Goal: Navigation & Orientation: Find specific page/section

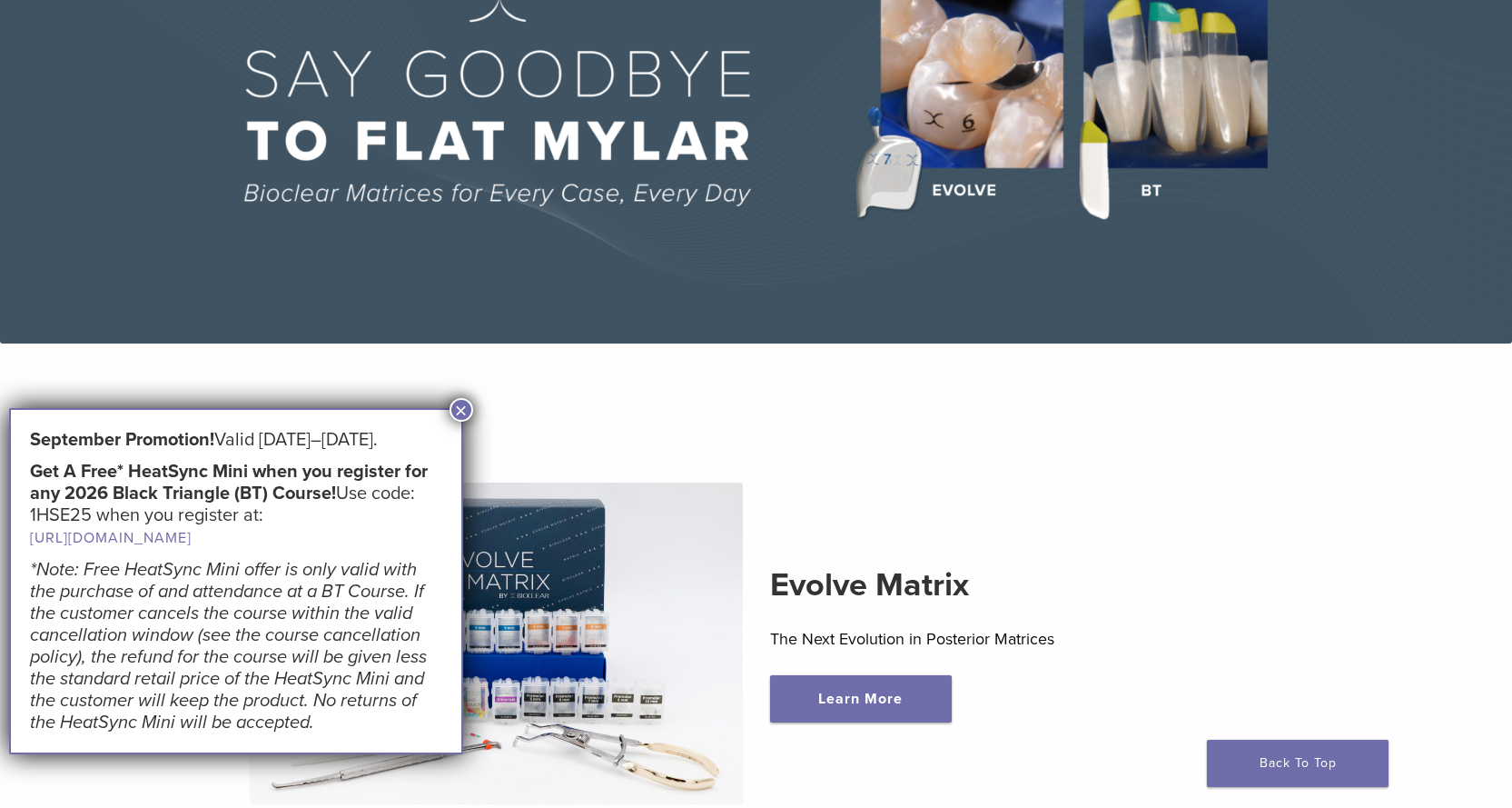
scroll to position [454, 0]
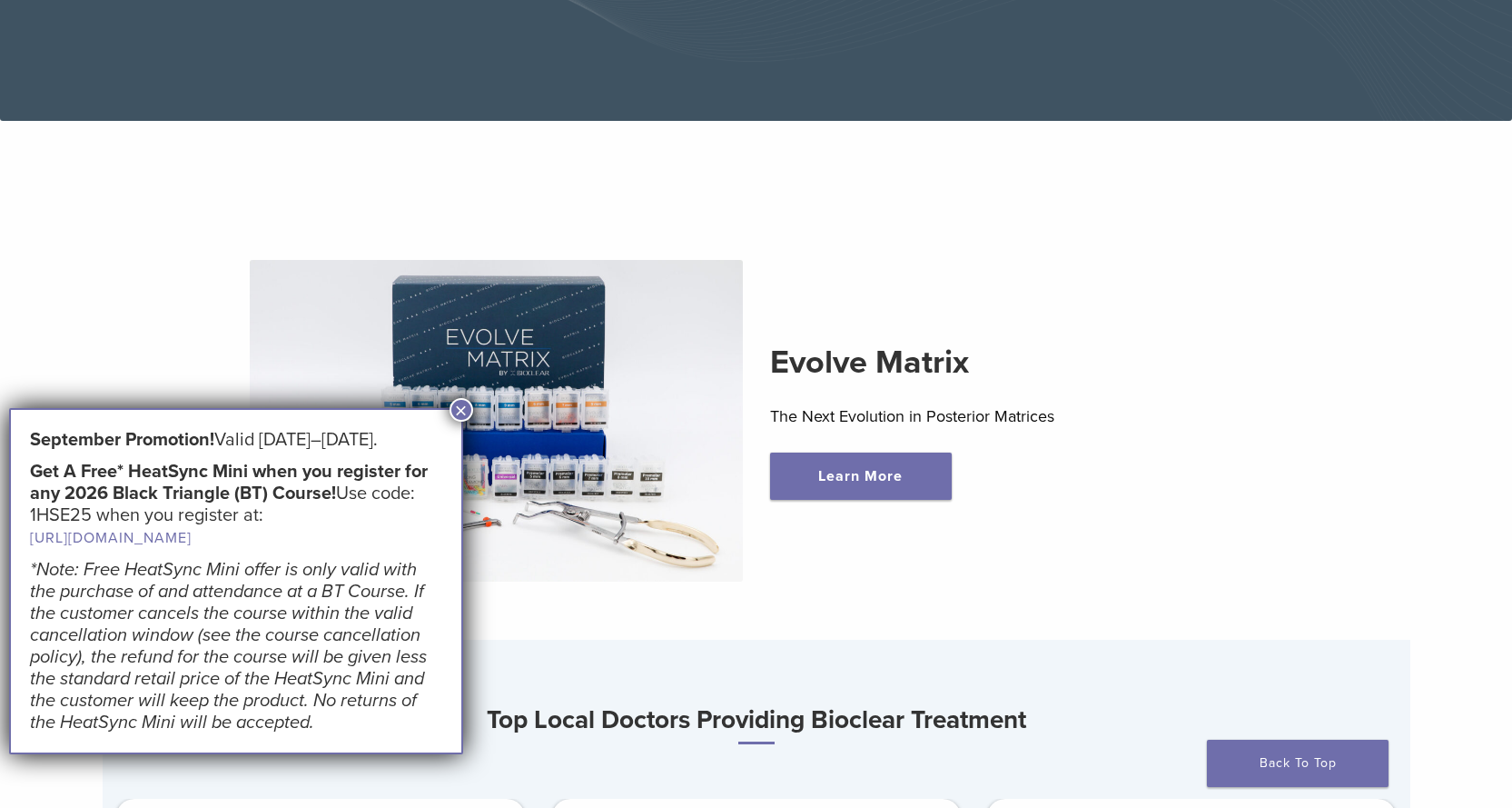
click at [454, 408] on button "×" at bounding box center [461, 410] width 24 height 24
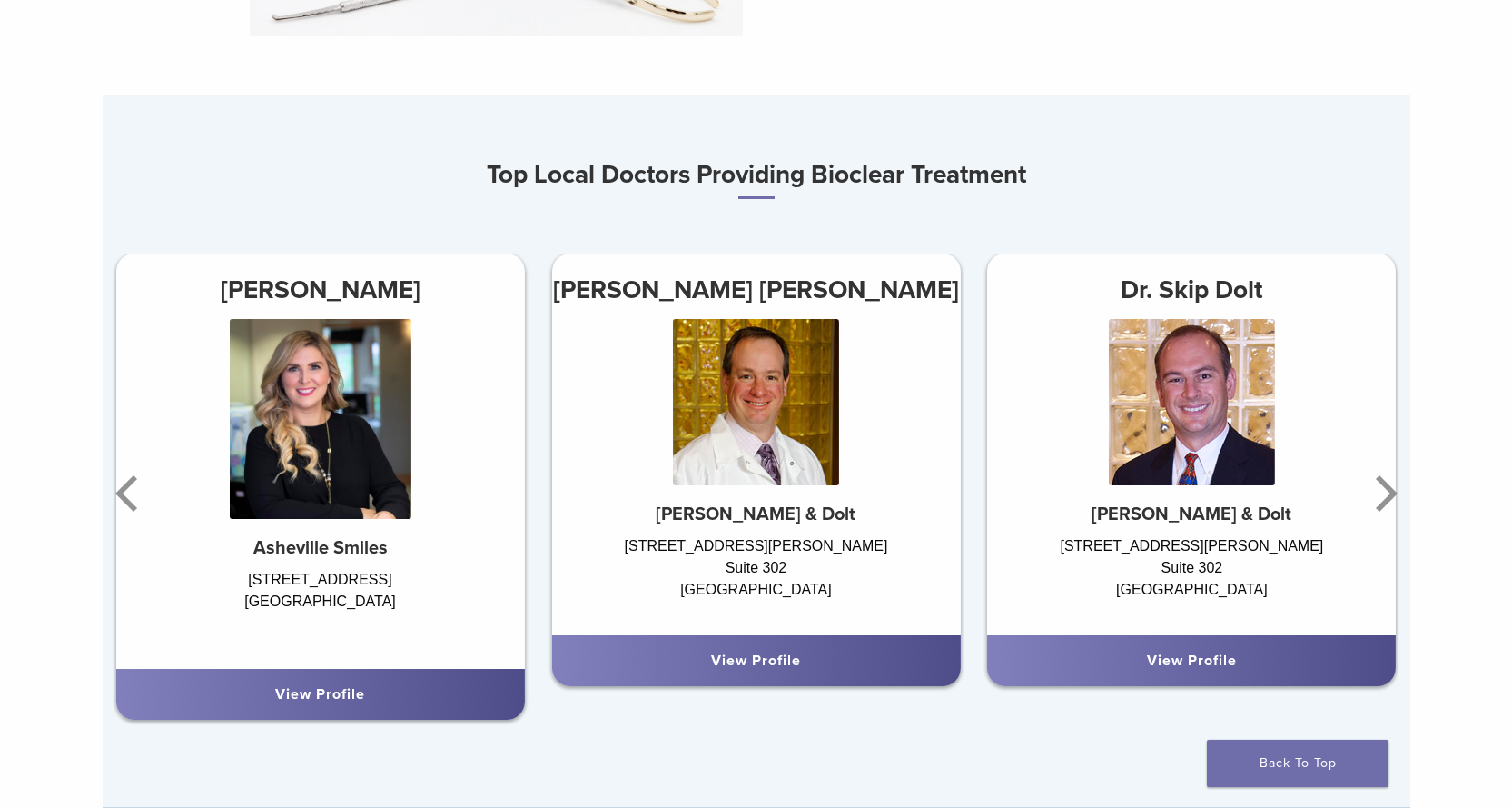
scroll to position [1090, 0]
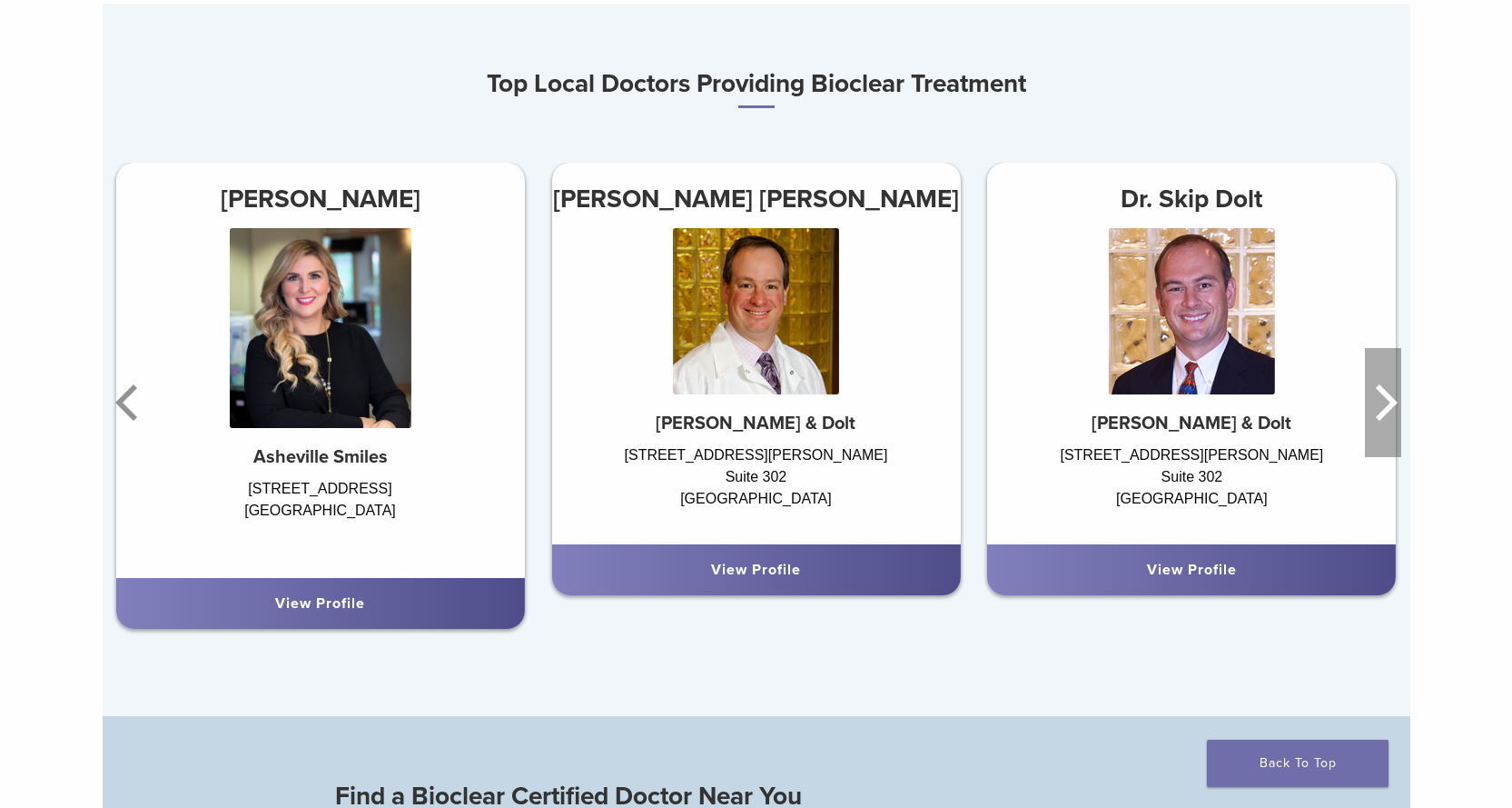
click at [1374, 406] on icon "Next" at bounding box center [1383, 402] width 36 height 109
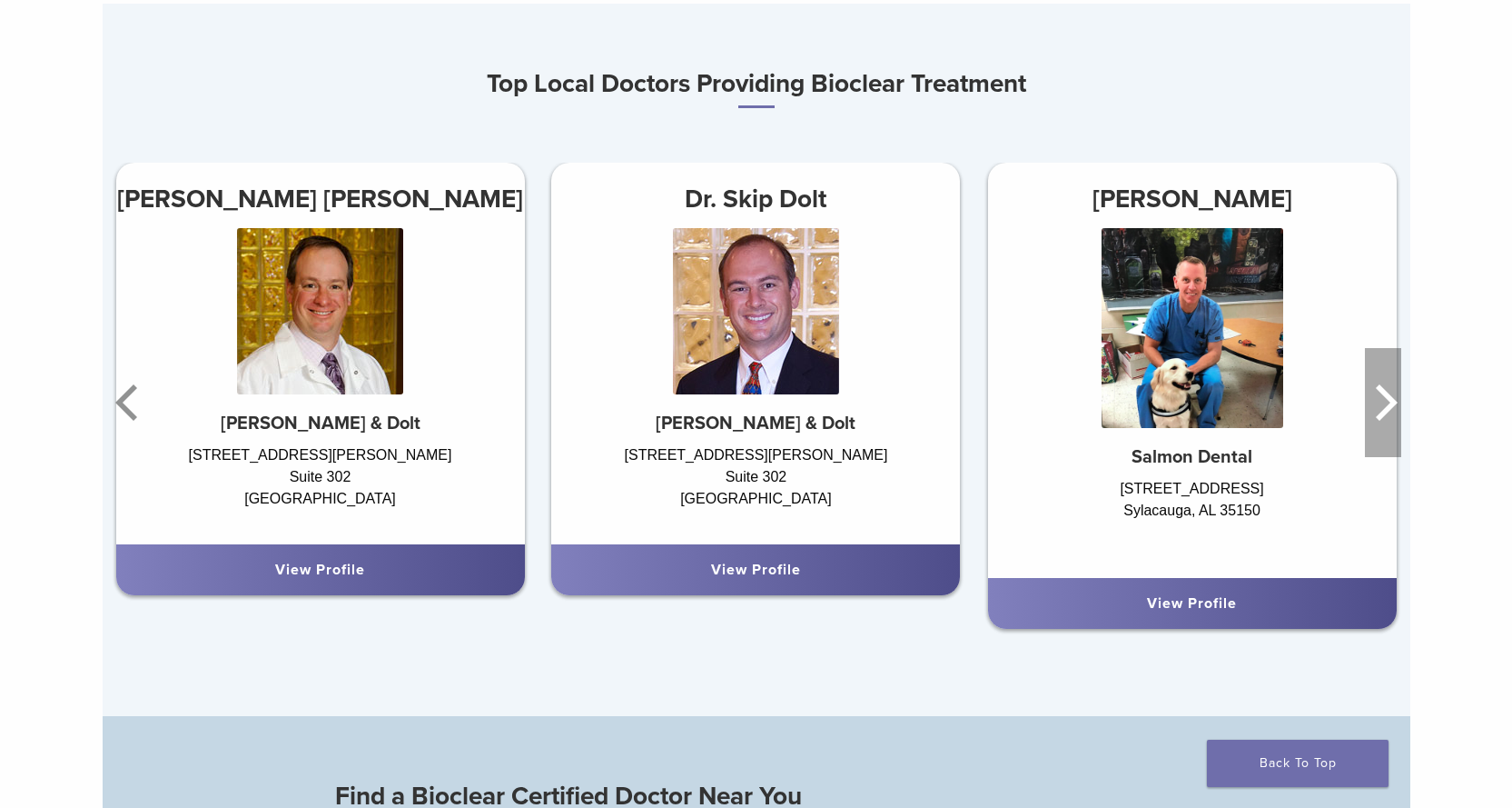
click at [1374, 406] on icon "Next" at bounding box center [1383, 402] width 36 height 109
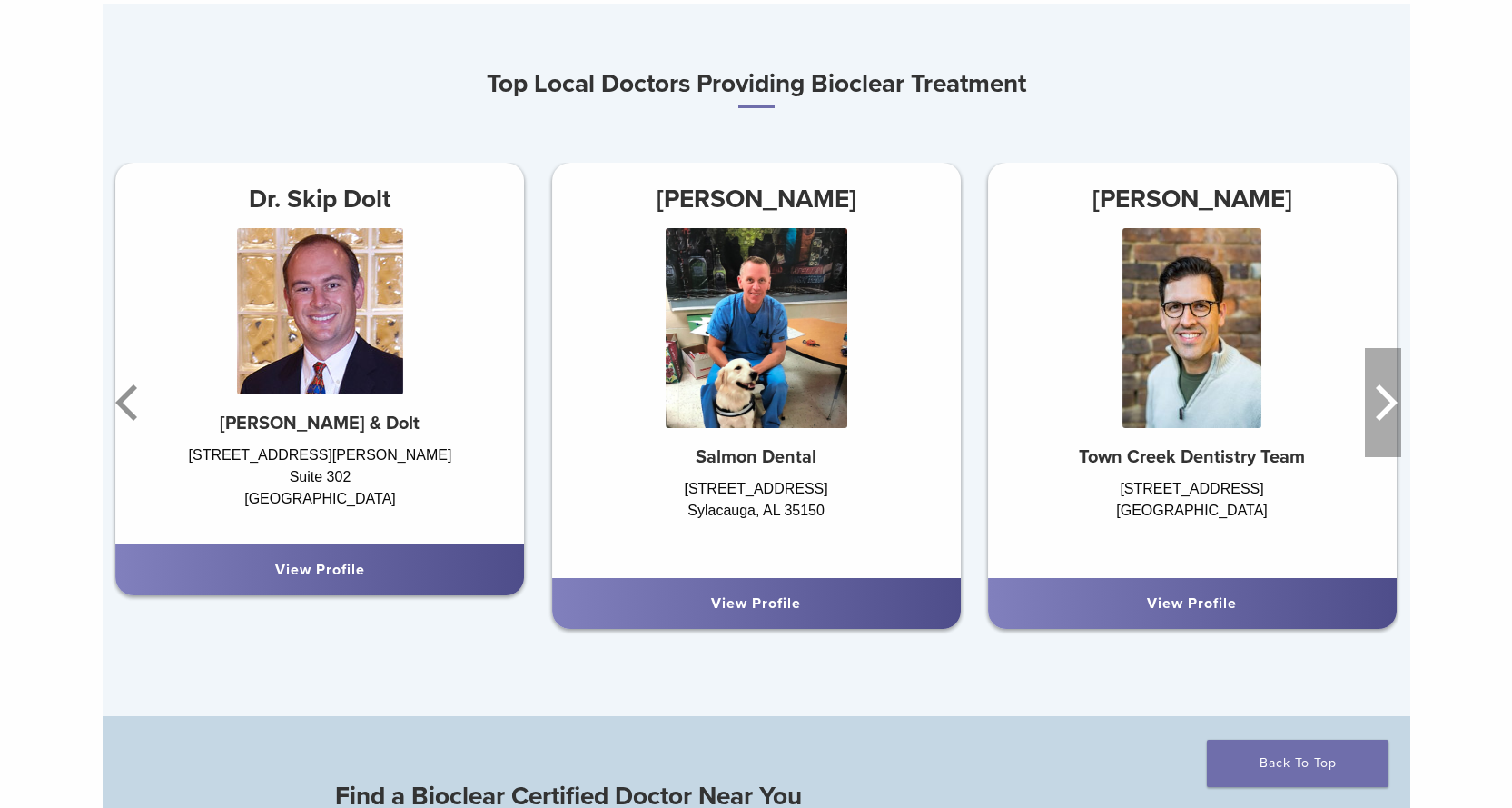
click at [1374, 406] on icon "Next" at bounding box center [1383, 402] width 36 height 109
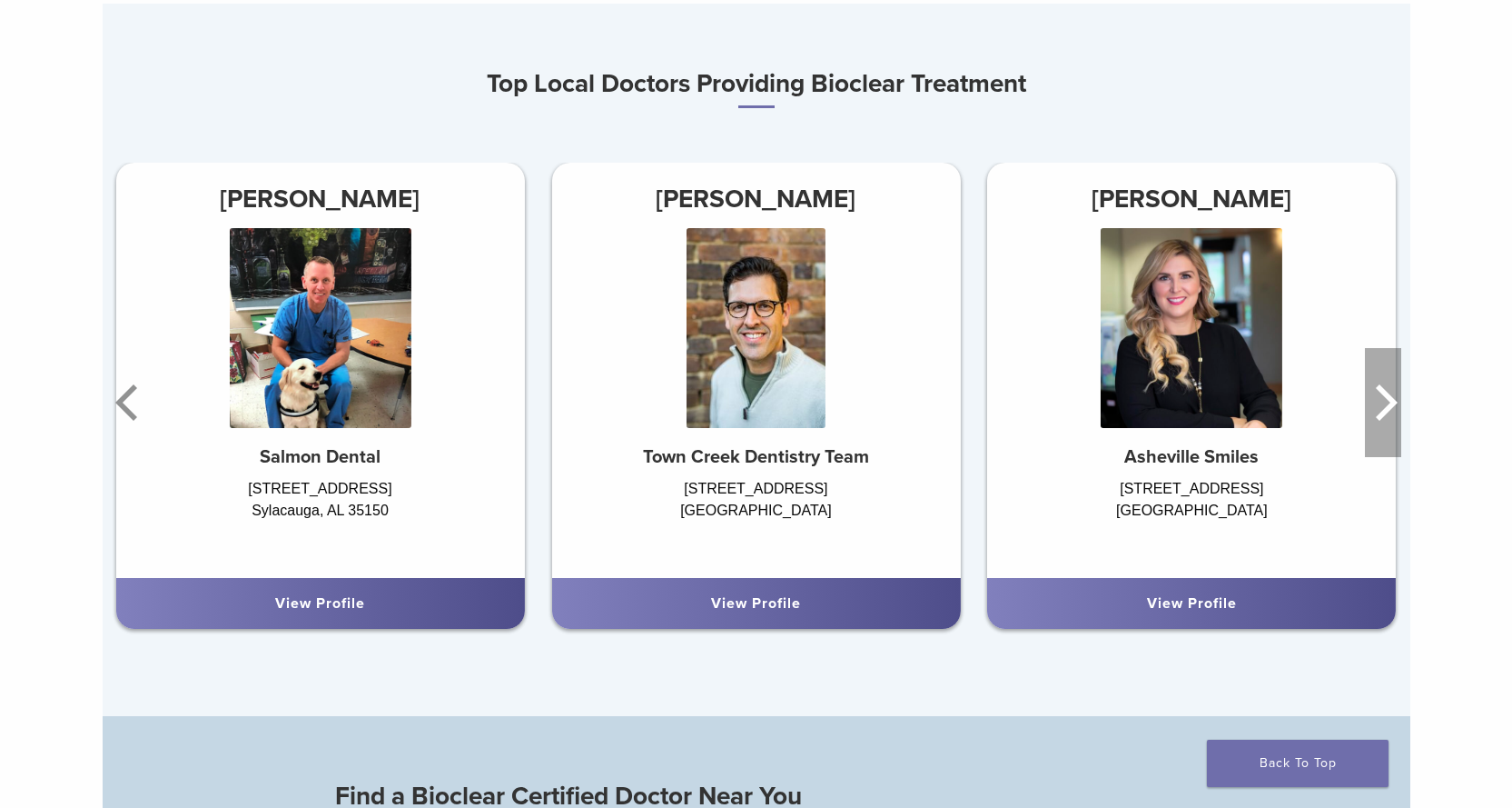
click at [1374, 406] on icon "Next" at bounding box center [1383, 402] width 36 height 109
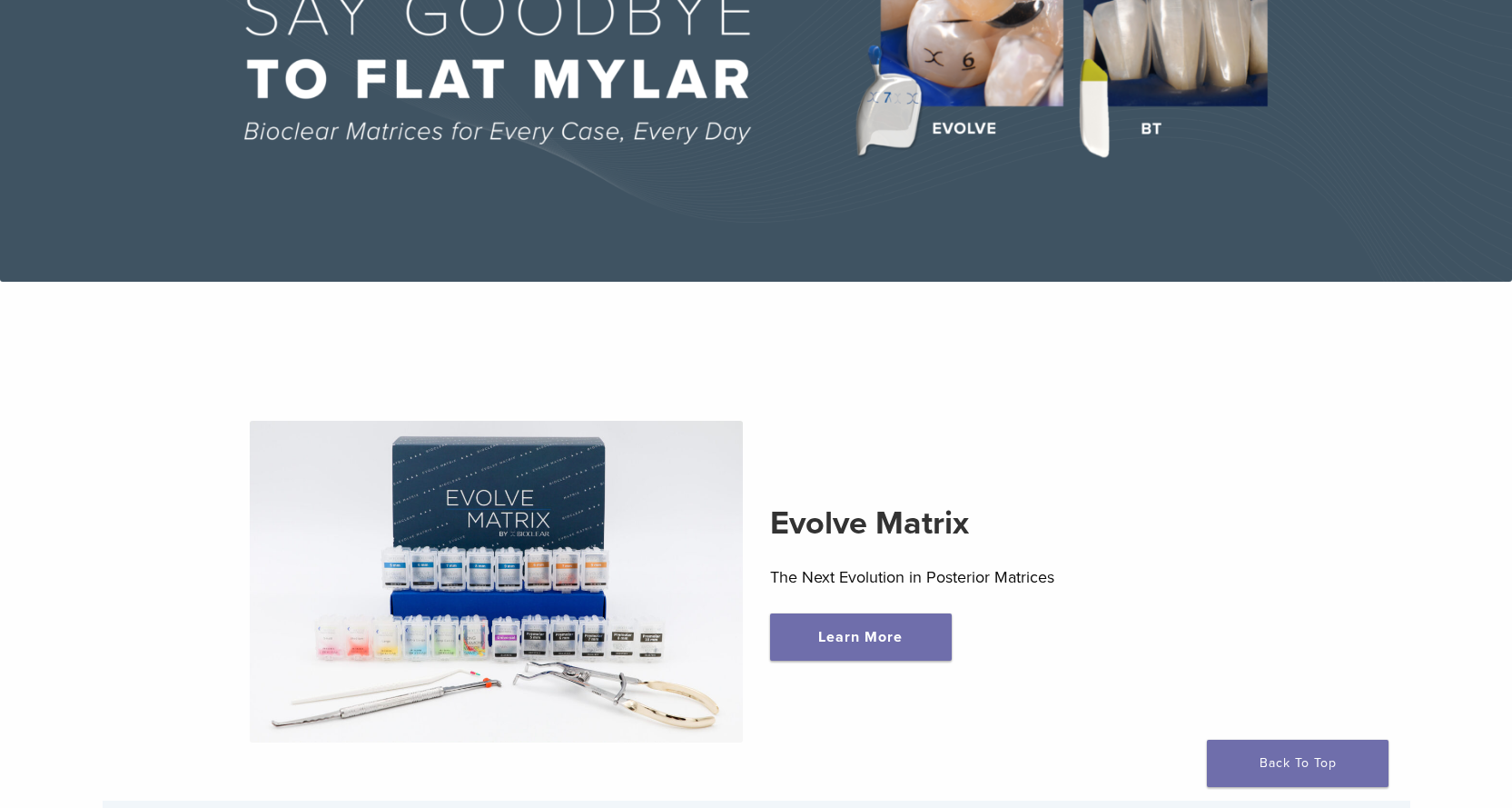
scroll to position [0, 0]
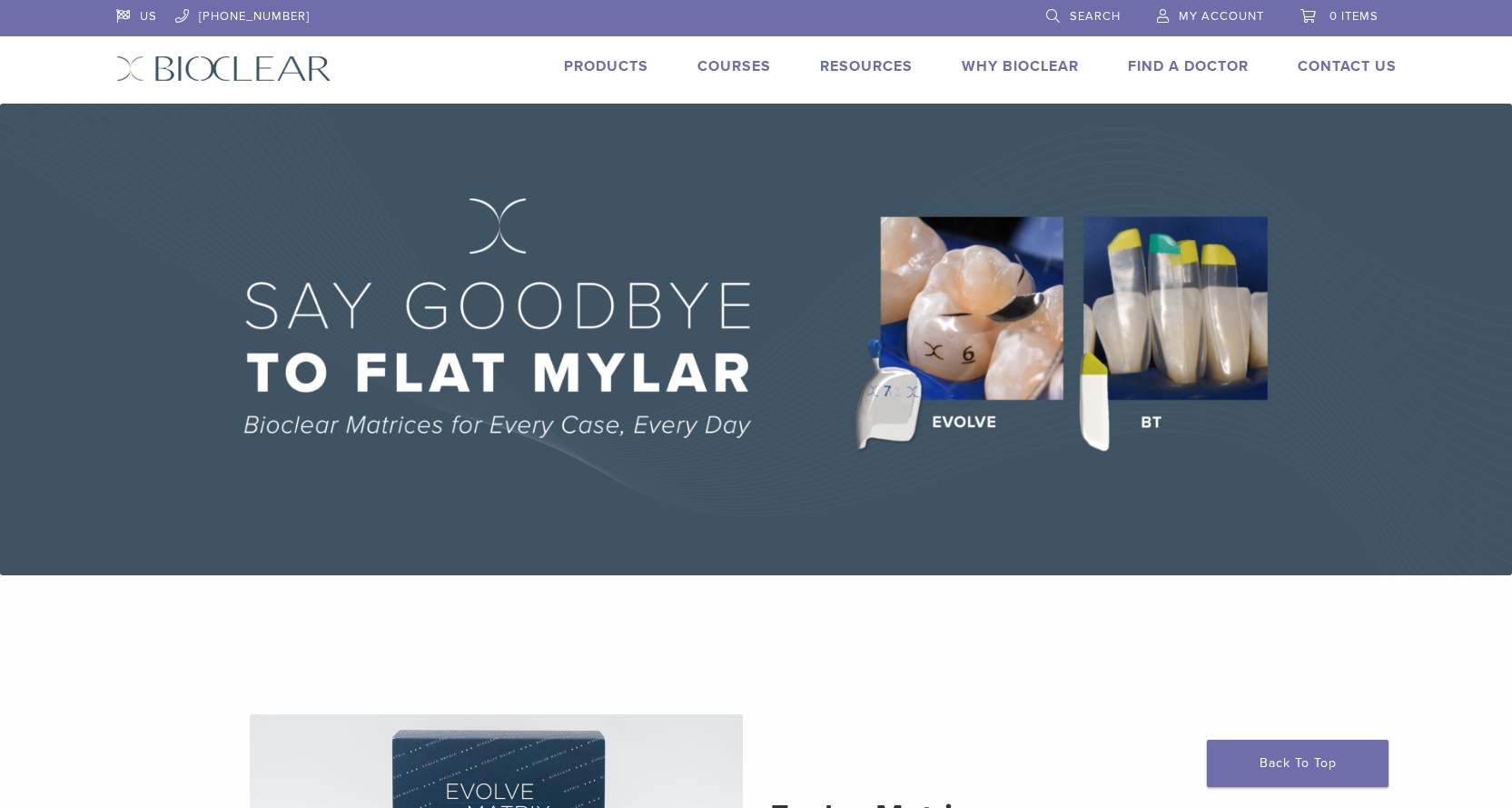
click at [622, 67] on link "Products" at bounding box center [606, 66] width 84 height 18
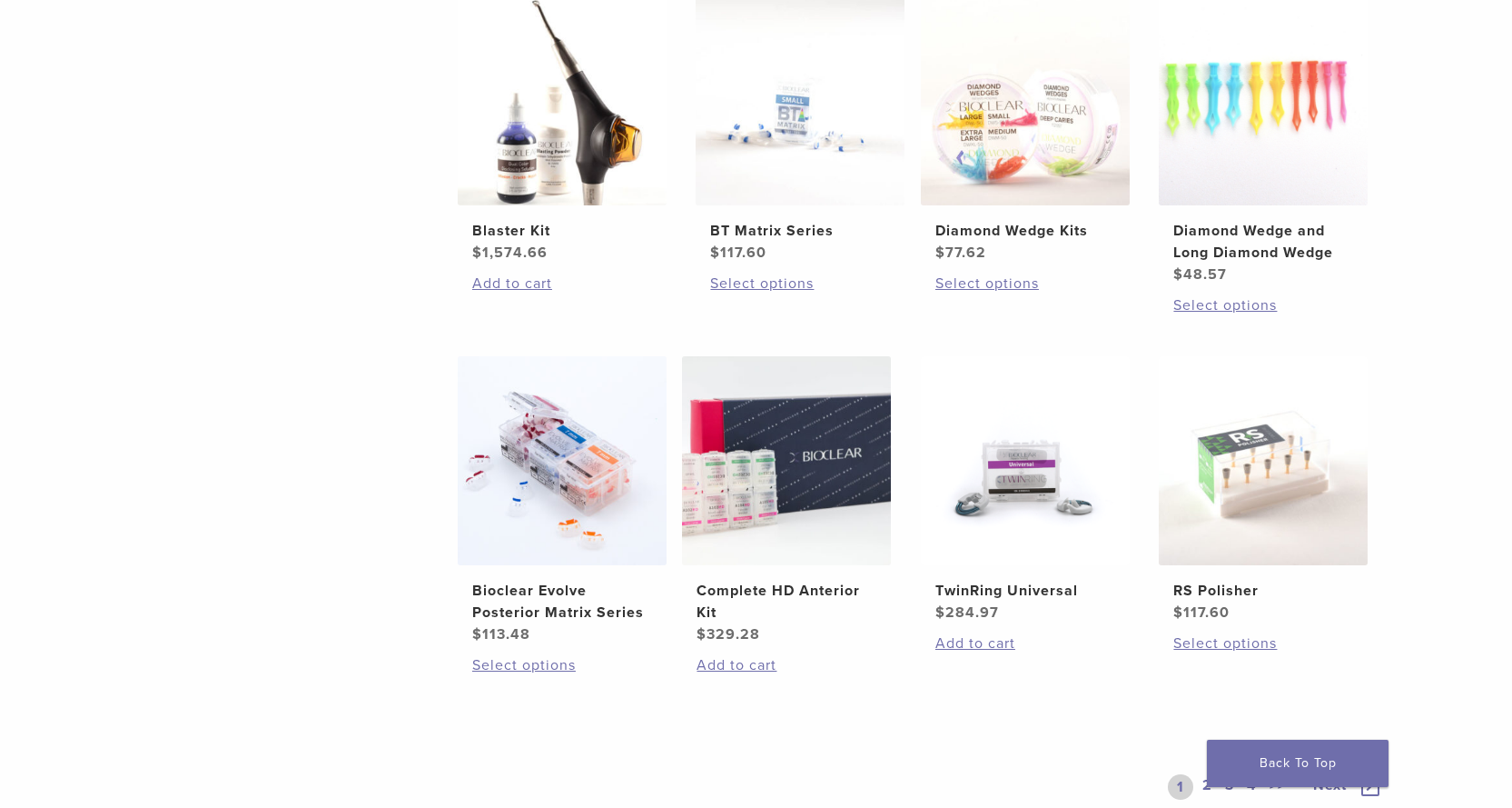
scroll to position [1272, 0]
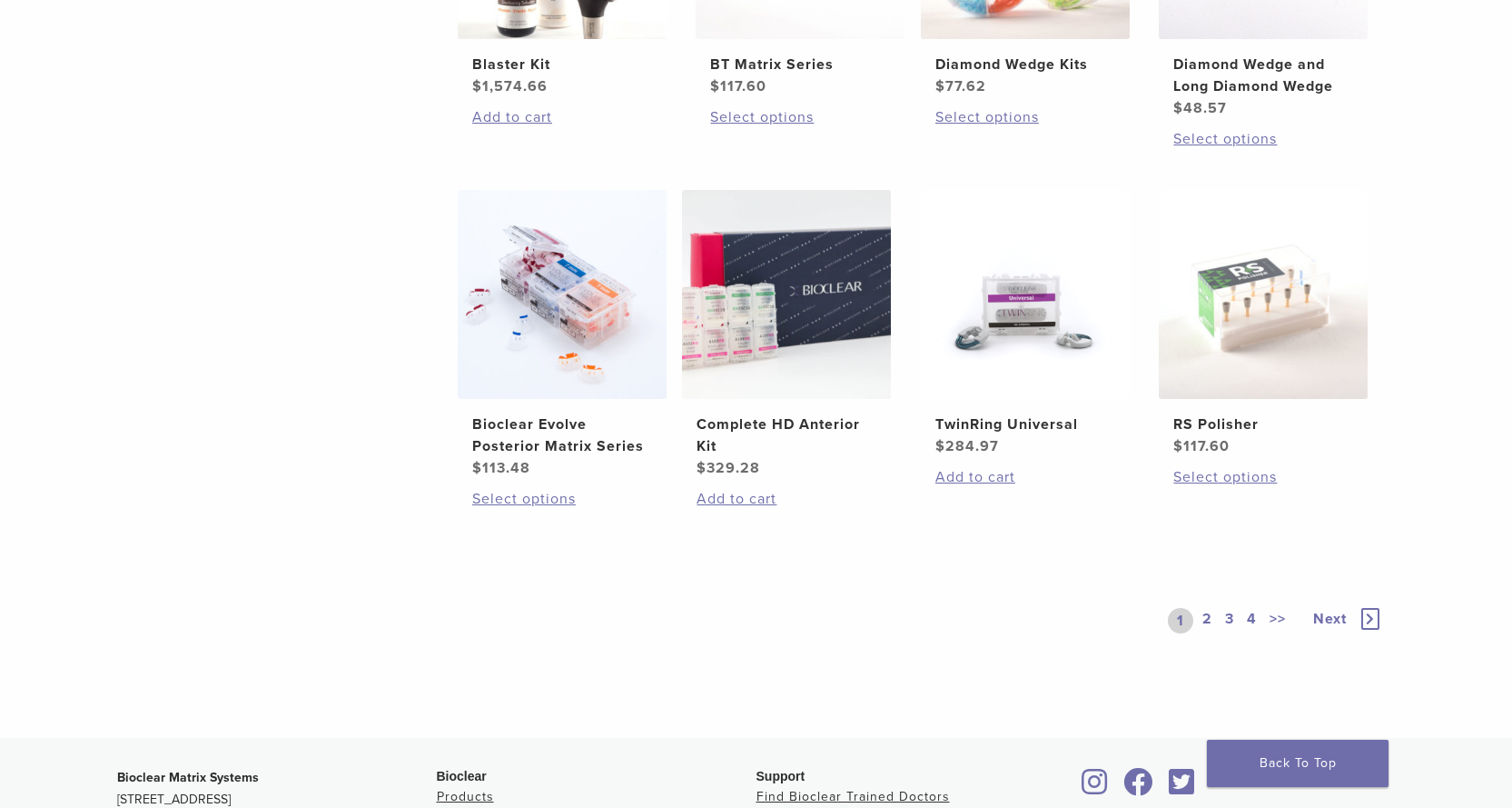
click at [1216, 614] on div "1 2 3 4 >>" at bounding box center [1231, 620] width 127 height 26
click at [1212, 617] on link "2" at bounding box center [1208, 620] width 17 height 26
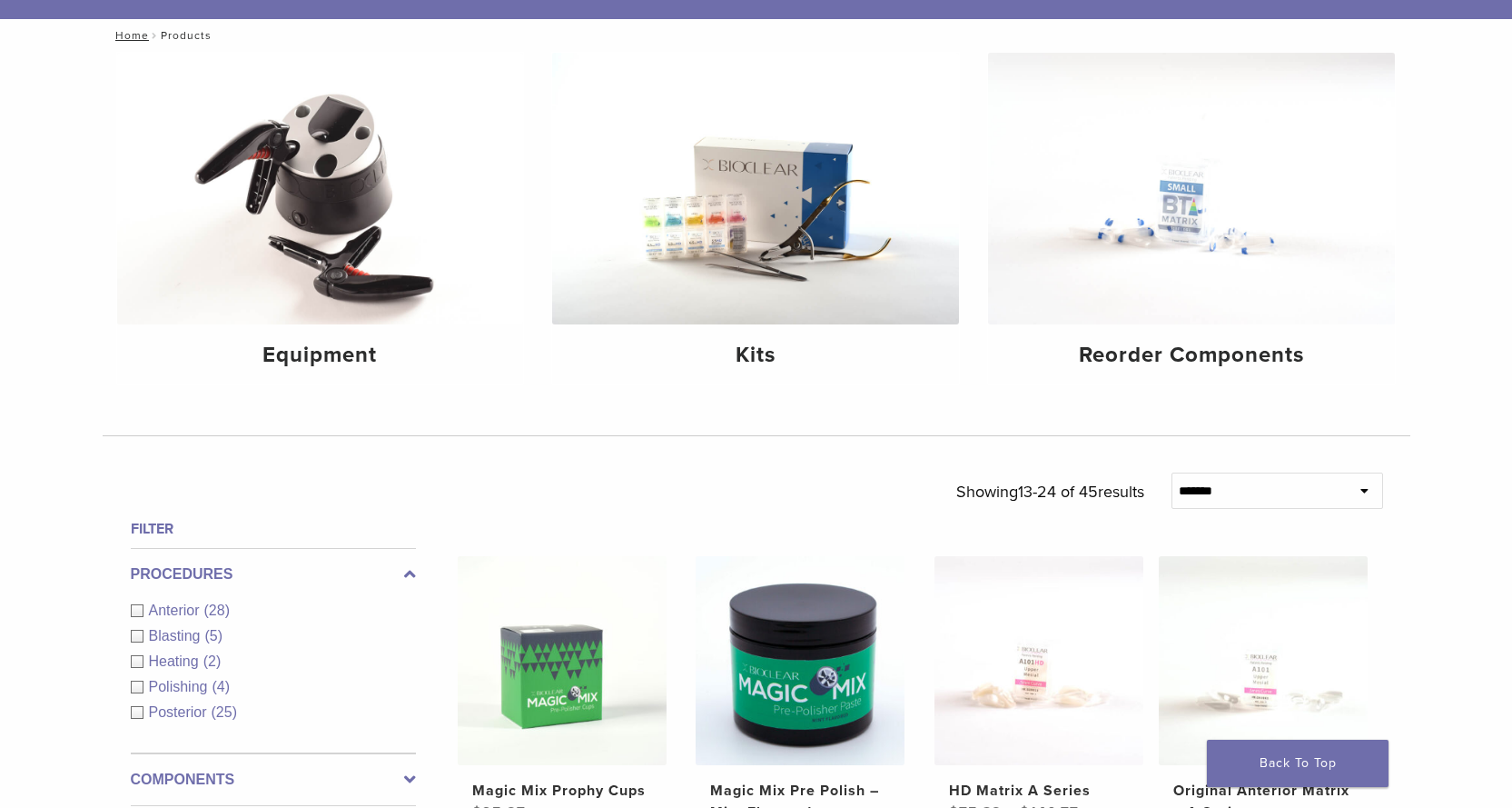
scroll to position [107, 0]
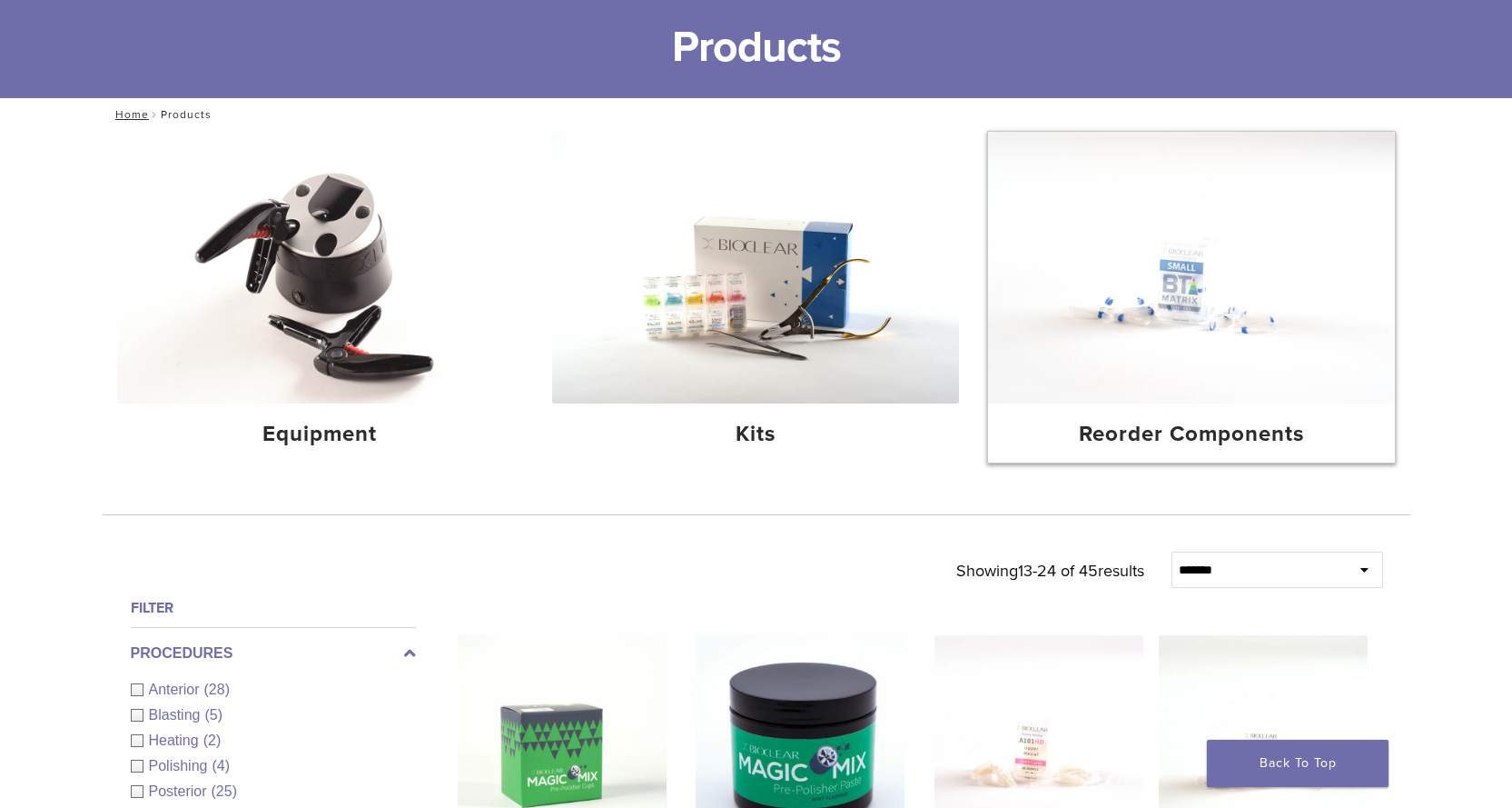
click at [1196, 420] on h4 "Reorder Components" at bounding box center [1191, 435] width 378 height 33
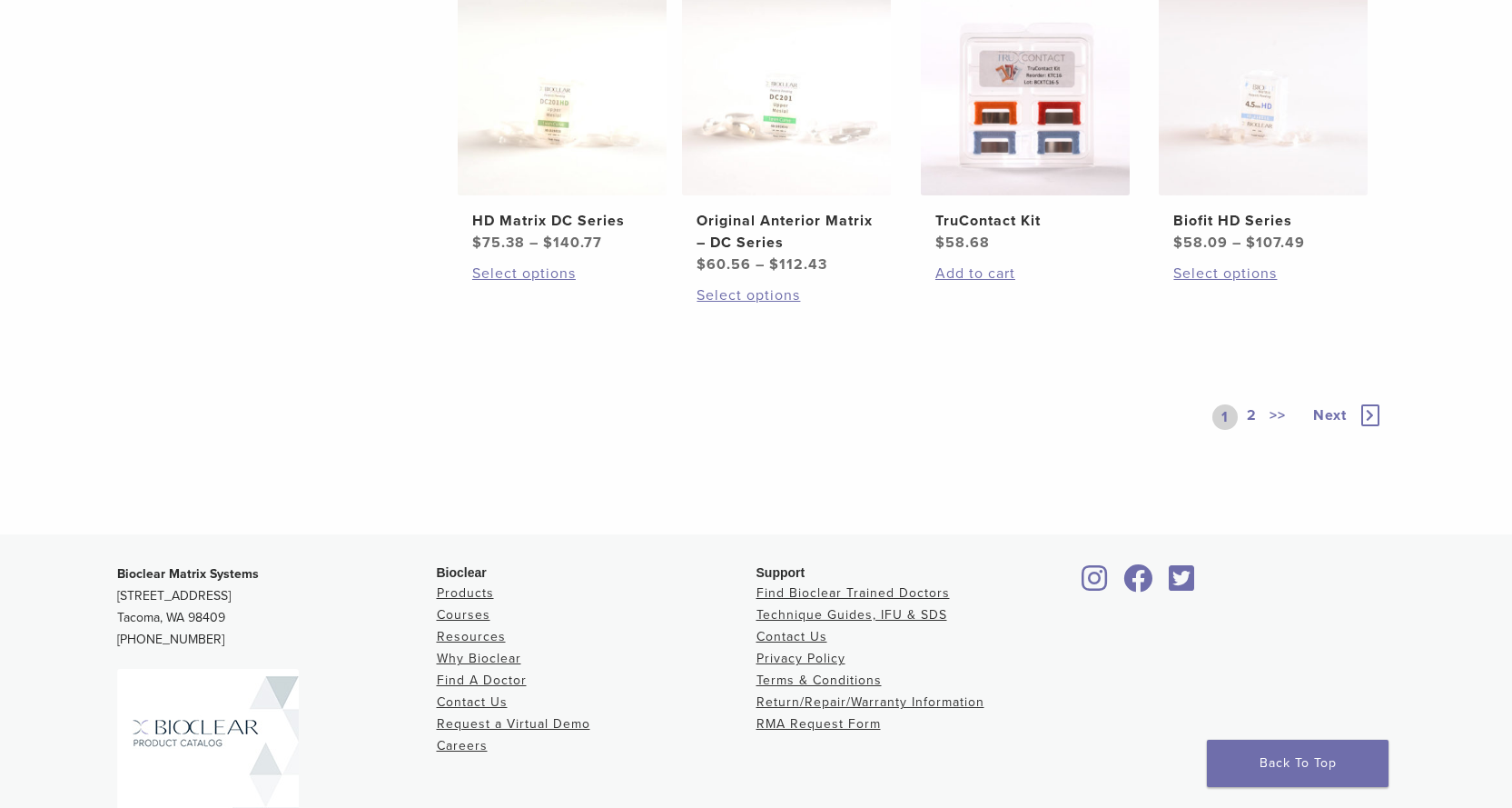
scroll to position [1181, 0]
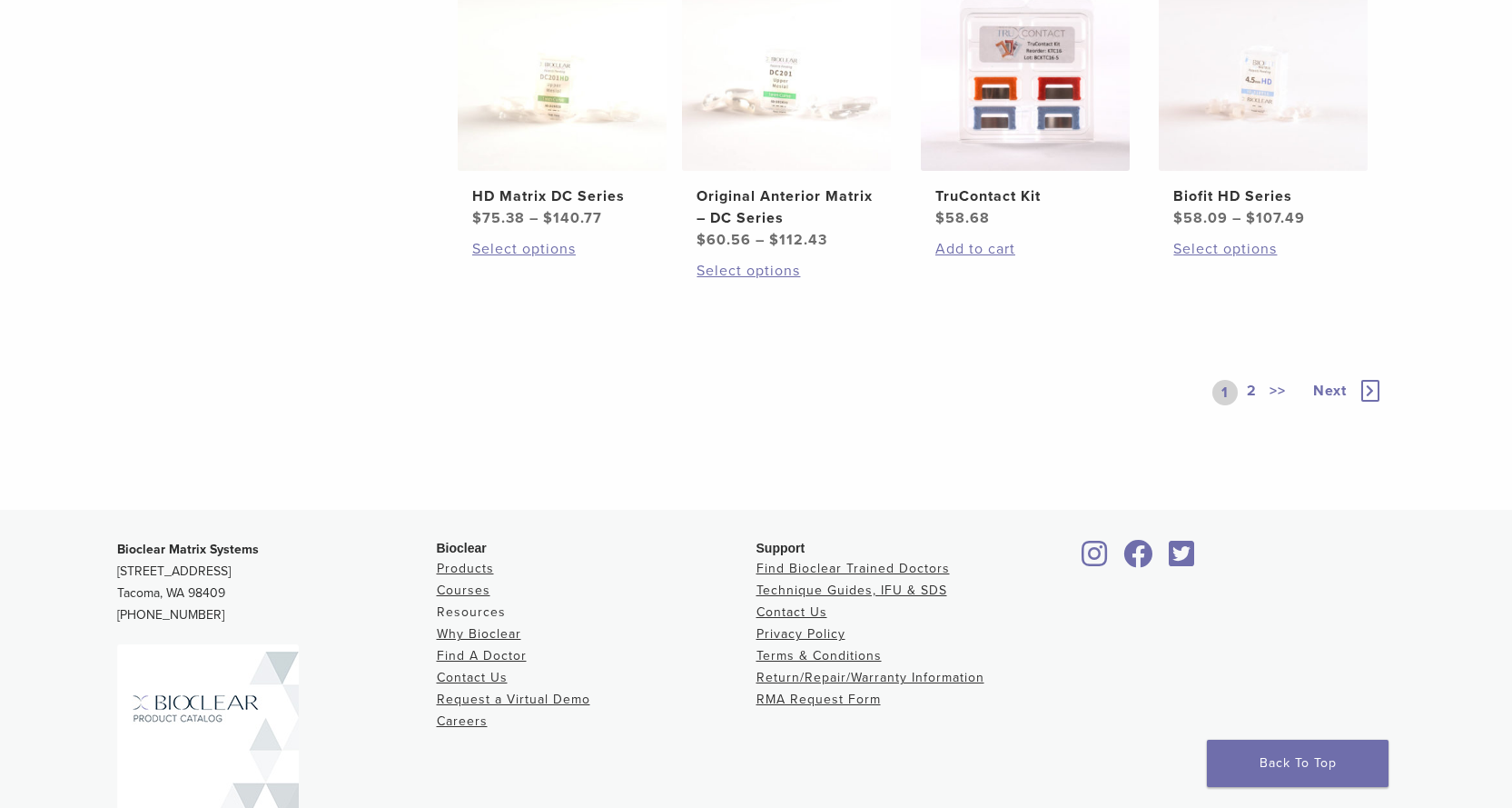
click at [479, 616] on link "Resources" at bounding box center [471, 612] width 69 height 15
